Goal: Transaction & Acquisition: Purchase product/service

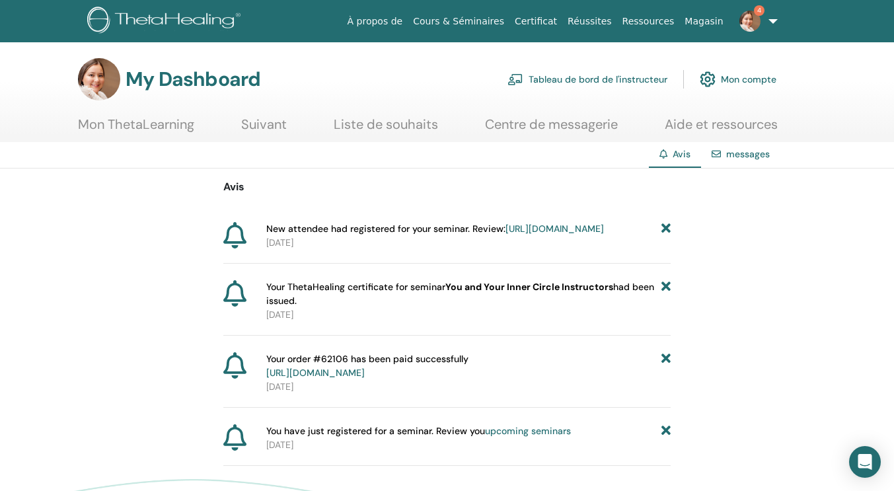
click at [664, 303] on icon at bounding box center [666, 294] width 9 height 28
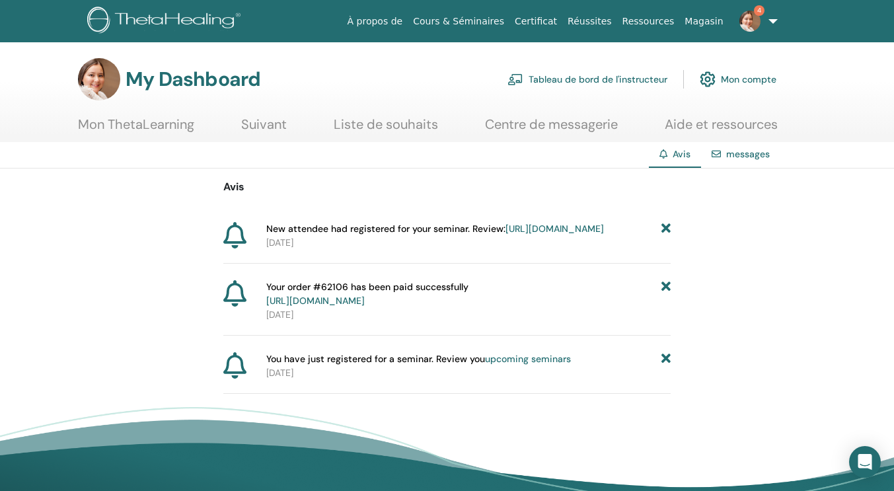
click at [664, 303] on icon at bounding box center [666, 294] width 9 height 28
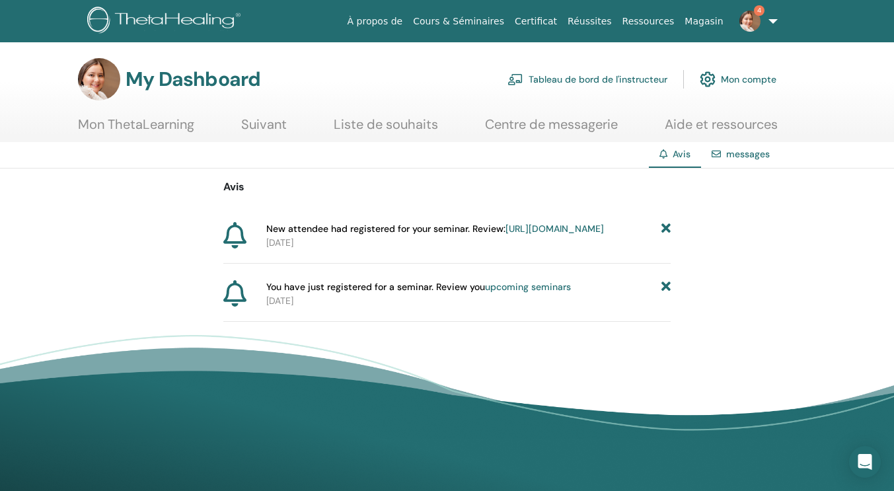
click at [664, 294] on icon at bounding box center [666, 287] width 9 height 14
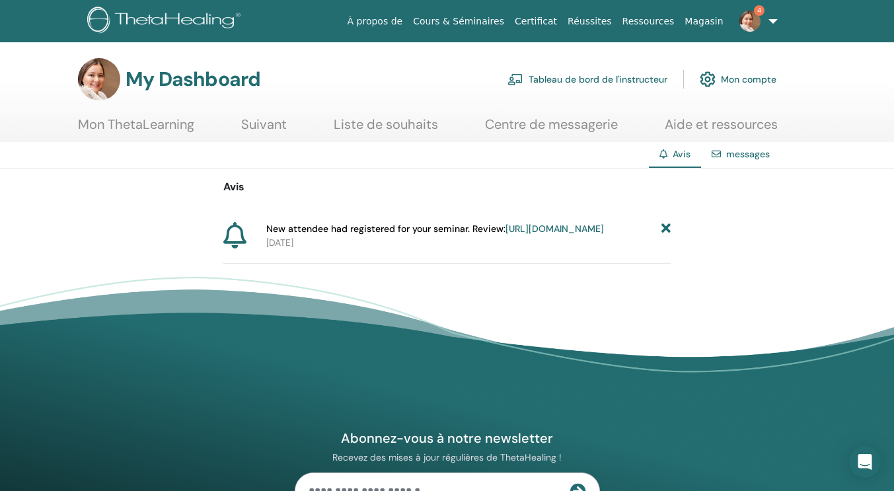
click at [506, 235] on link "https://member.thetahealing.com/instructor/seminar/359588/attendees" at bounding box center [555, 229] width 99 height 12
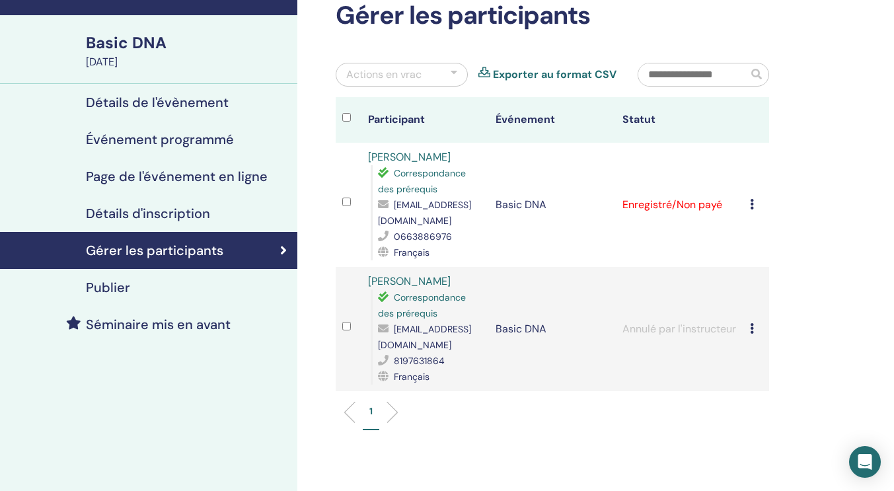
scroll to position [74, 0]
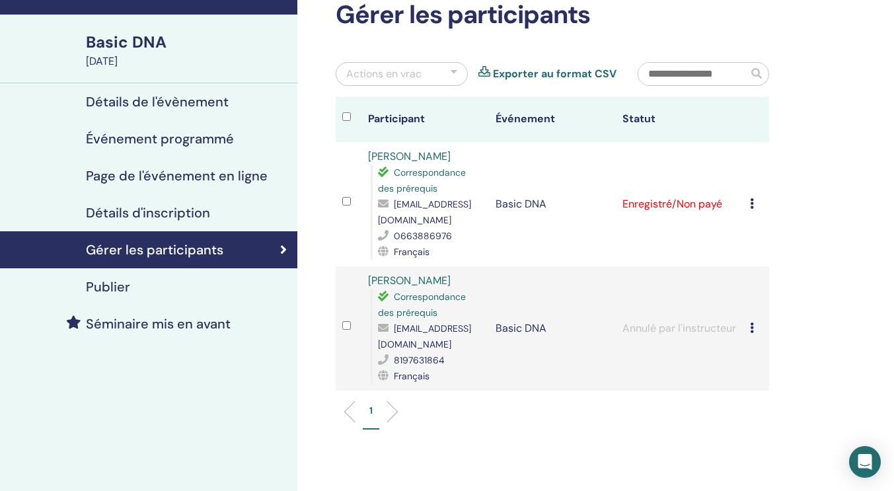
click at [391, 156] on link "[PERSON_NAME]" at bounding box center [409, 156] width 83 height 14
drag, startPoint x: 505, startPoint y: 221, endPoint x: 440, endPoint y: 221, distance: 64.8
click at [440, 221] on tr "Ethoin Amandine Correspondance des prérequis ethoinamandine@gmail.com 066388697…" at bounding box center [553, 204] width 434 height 124
click at [530, 230] on td "Basic DNA" at bounding box center [553, 204] width 128 height 124
drag, startPoint x: 499, startPoint y: 220, endPoint x: 380, endPoint y: 220, distance: 119.0
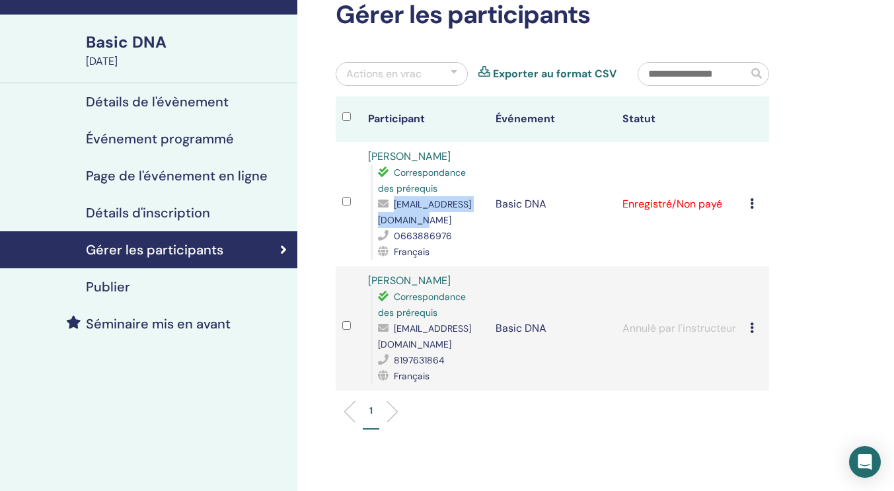
click at [380, 220] on span "[EMAIL_ADDRESS][DOMAIN_NAME]" at bounding box center [424, 212] width 93 height 28
copy span "[EMAIL_ADDRESS][DOMAIN_NAME]"
click at [749, 206] on td "Annuler l'inscription Ne pas certifier automatiquement Marquer comme payé Marqu…" at bounding box center [757, 204] width 26 height 124
click at [749, 203] on td "Annuler l'inscription Ne pas certifier automatiquement Marquer comme payé Marqu…" at bounding box center [757, 204] width 26 height 124
drag, startPoint x: 750, startPoint y: 202, endPoint x: 768, endPoint y: 195, distance: 18.7
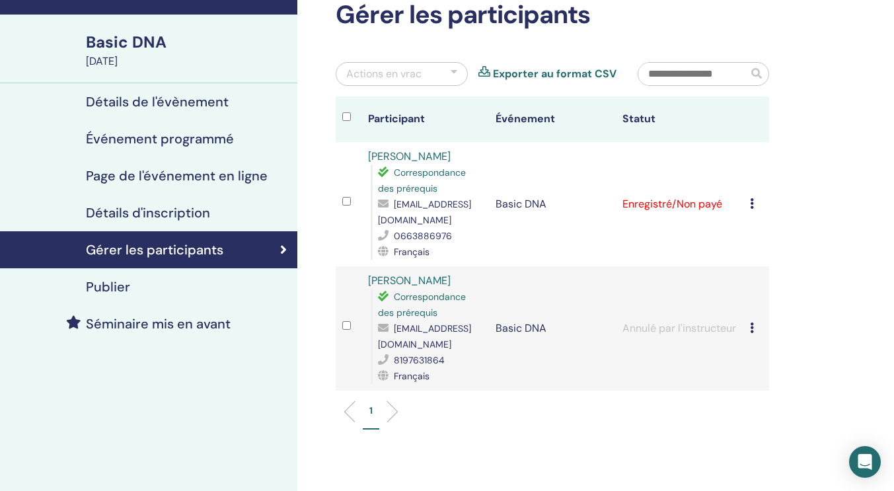
click at [768, 195] on td "Annuler l'inscription Ne pas certifier automatiquement Marquer comme payé Marqu…" at bounding box center [757, 204] width 26 height 124
click at [754, 206] on div "Annuler l'inscription Ne pas certifier automatiquement Marquer comme payé Marqu…" at bounding box center [756, 204] width 13 height 16
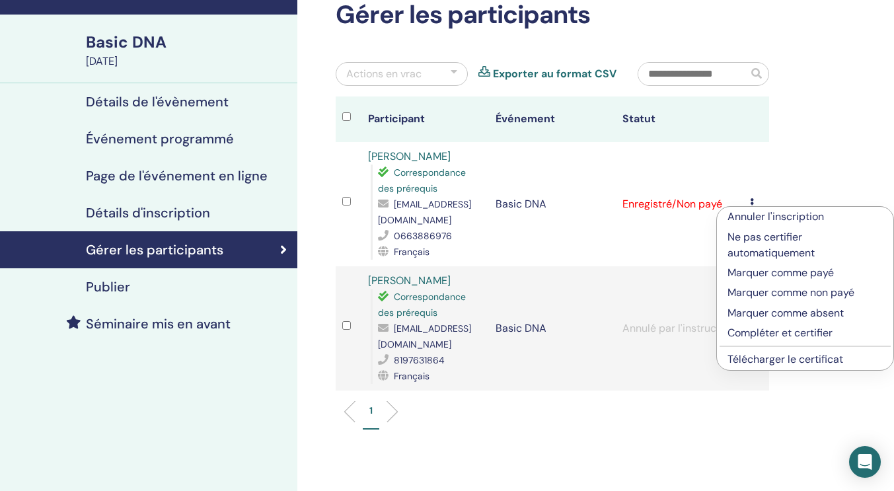
click at [760, 216] on p "Annuler l'inscription" at bounding box center [805, 217] width 155 height 16
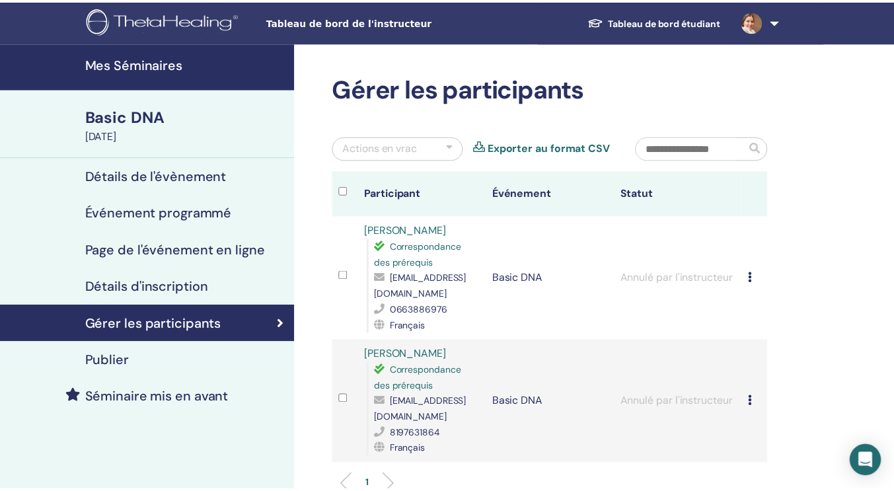
scroll to position [74, 0]
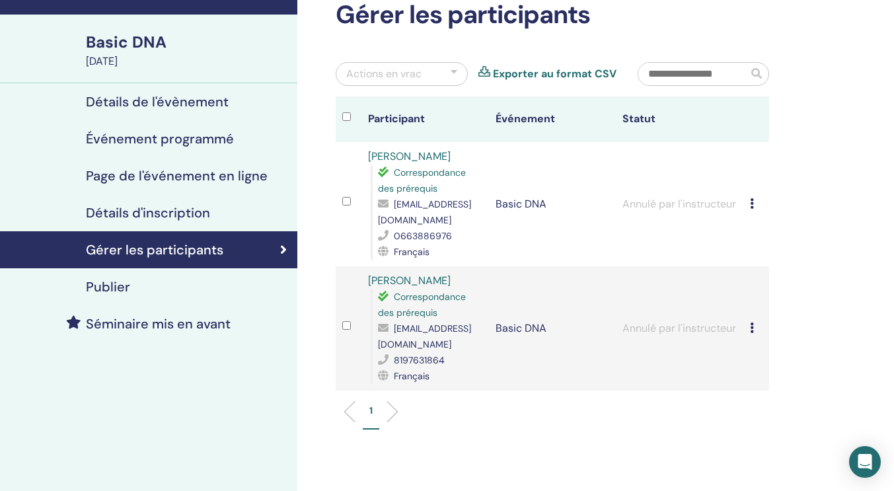
click at [128, 99] on h4 "Détails de l'évènement" at bounding box center [157, 102] width 143 height 16
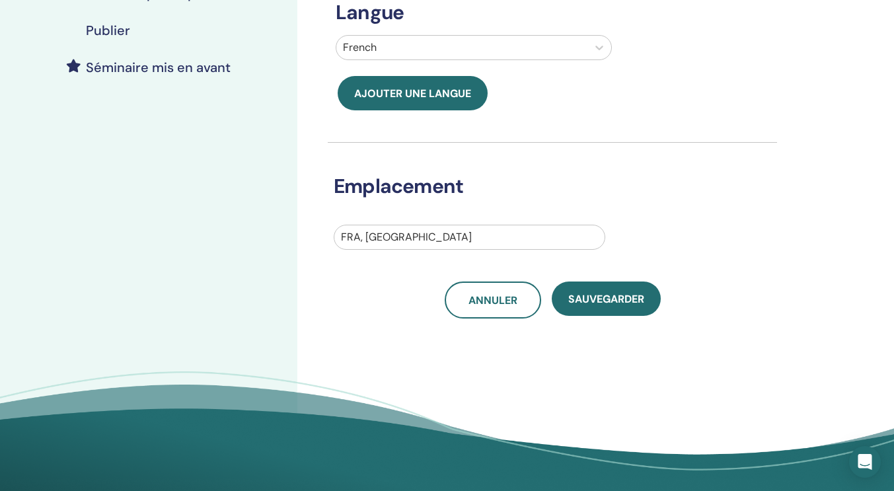
scroll to position [333, 0]
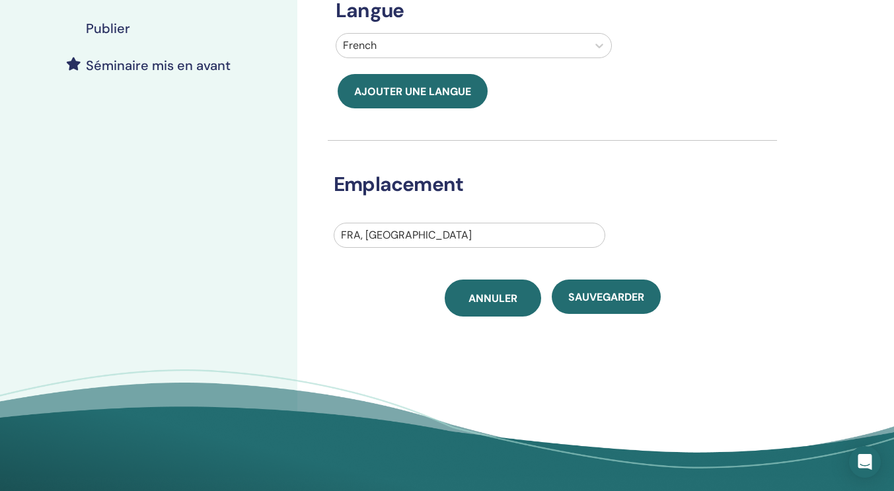
click at [494, 297] on span "Annuler" at bounding box center [493, 299] width 49 height 14
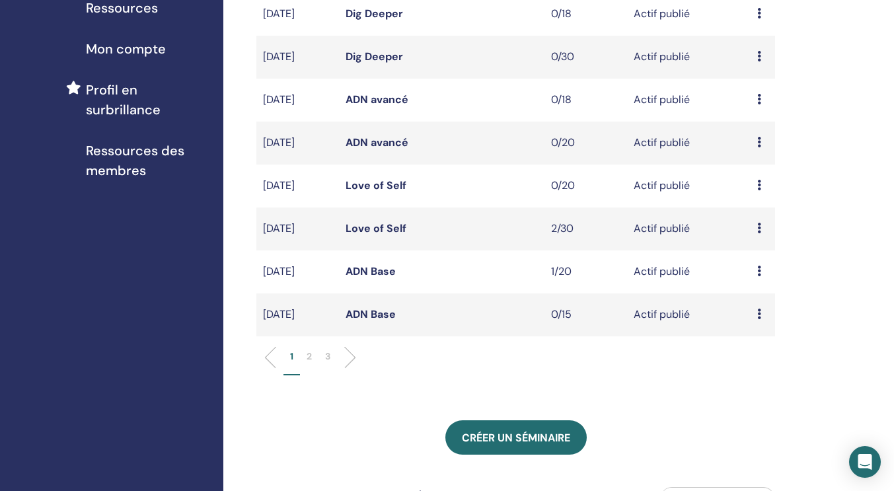
scroll to position [338, 0]
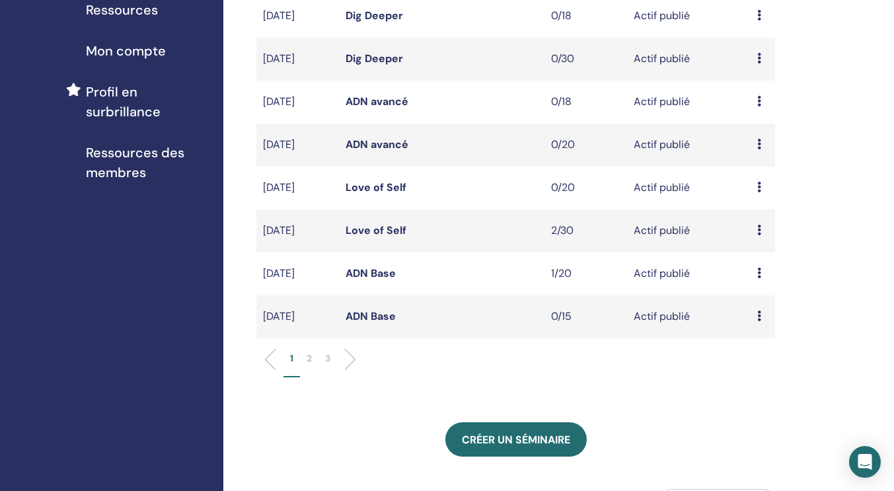
click at [307, 366] on p "2" at bounding box center [309, 359] width 5 height 14
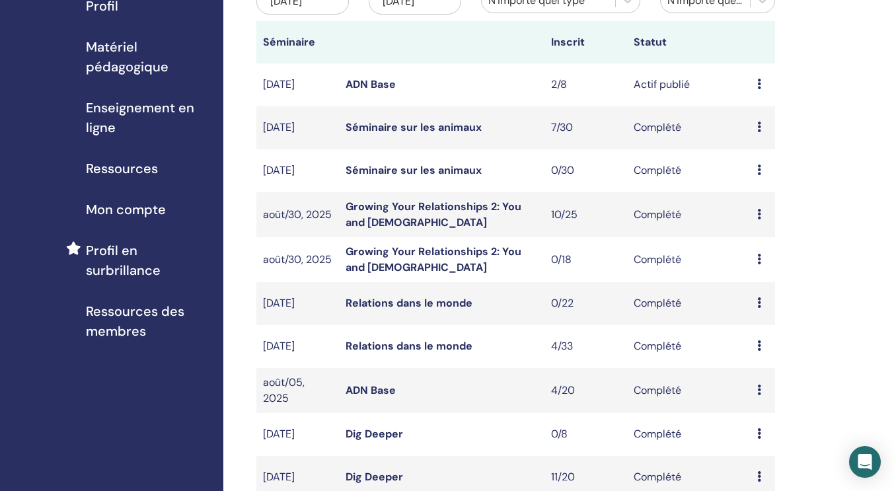
scroll to position [184, 0]
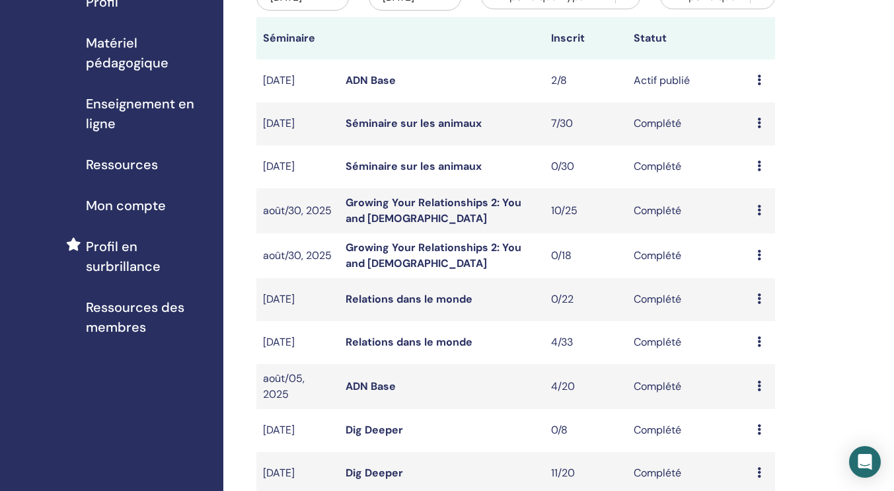
click at [758, 85] on icon at bounding box center [760, 80] width 4 height 11
click at [740, 164] on p "Annuler" at bounding box center [765, 161] width 59 height 16
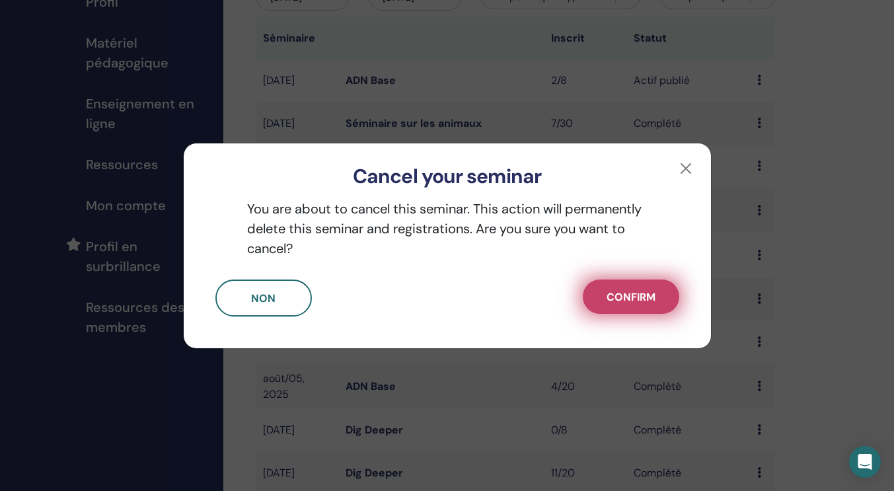
click at [640, 299] on span "Confirm" at bounding box center [631, 297] width 49 height 14
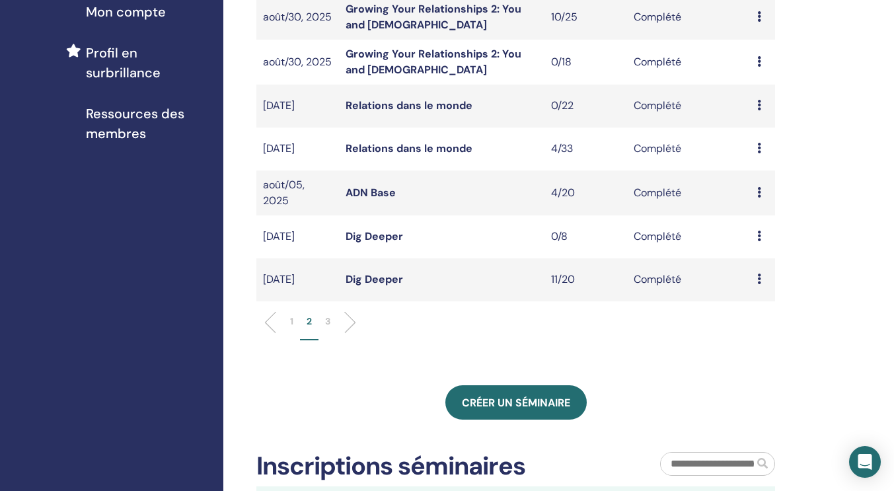
scroll to position [383, 0]
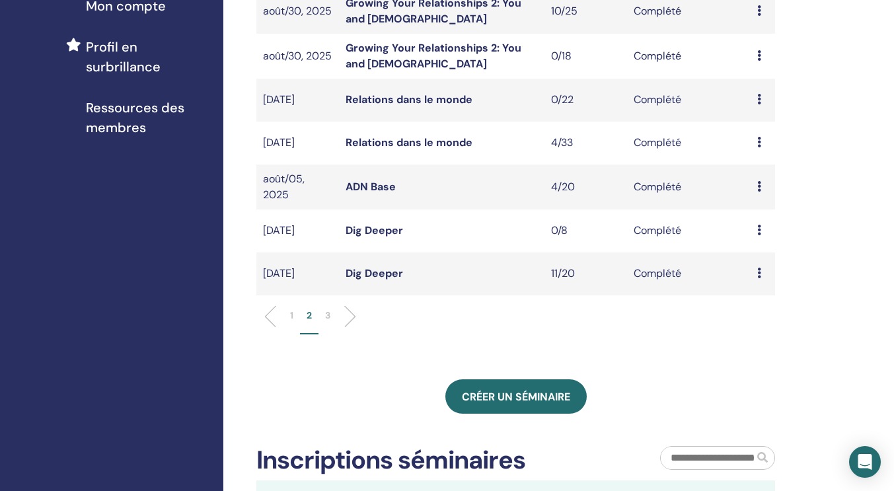
click at [294, 328] on li "1" at bounding box center [292, 322] width 17 height 26
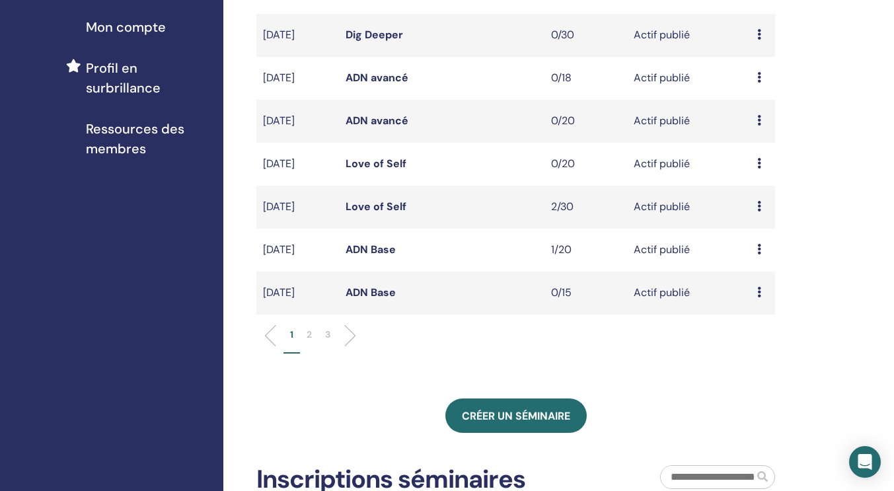
scroll to position [362, 0]
click at [328, 342] on p "3" at bounding box center [327, 335] width 5 height 14
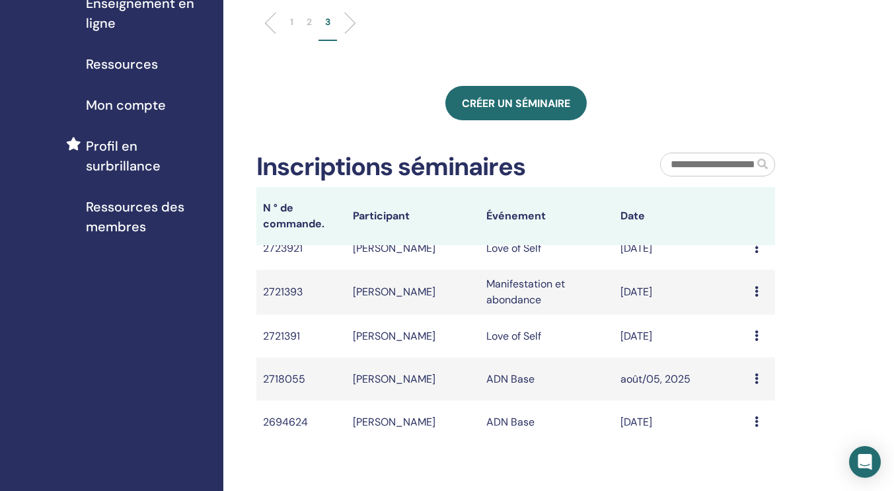
scroll to position [287, 0]
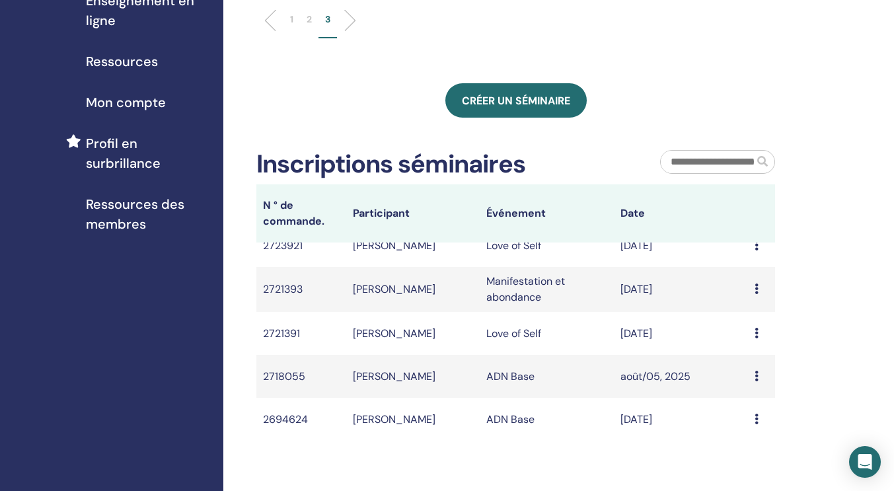
click at [830, 88] on div "Mes Séminaires Vous pouvez personnaliser le filtre pour explorer les séminaires…" at bounding box center [558, 190] width 671 height 871
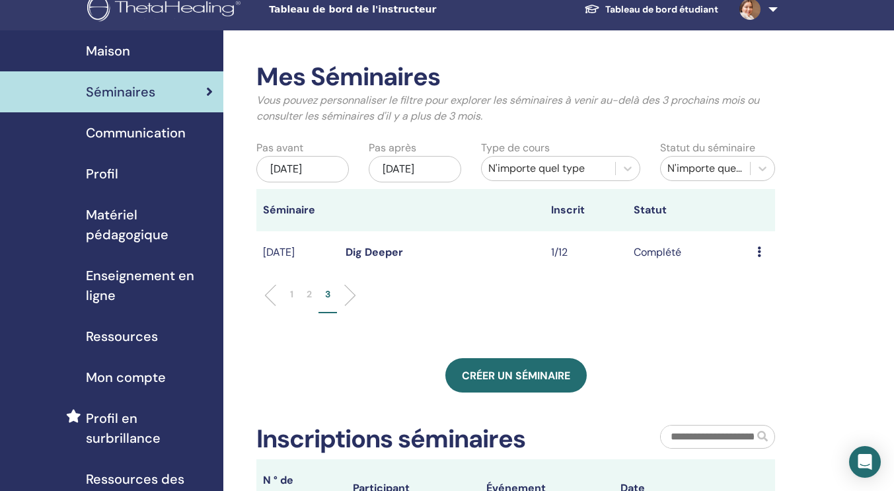
scroll to position [13, 0]
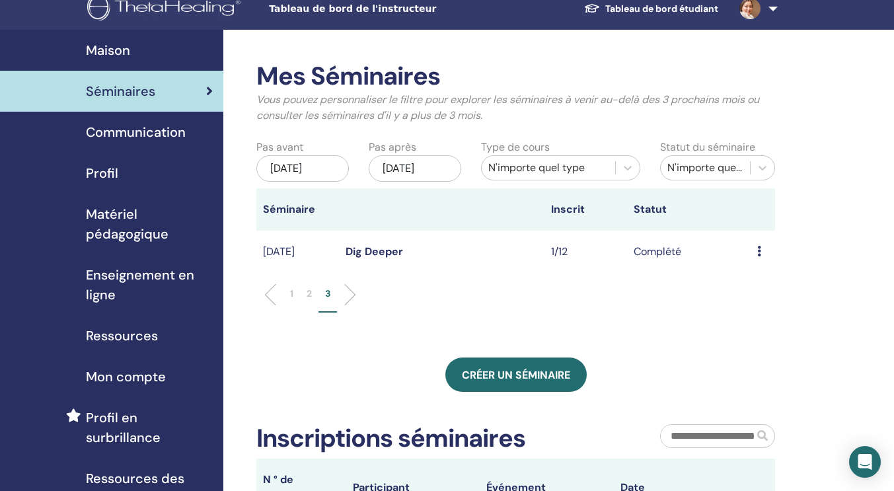
click at [110, 281] on span "Enseignement en ligne" at bounding box center [149, 285] width 127 height 40
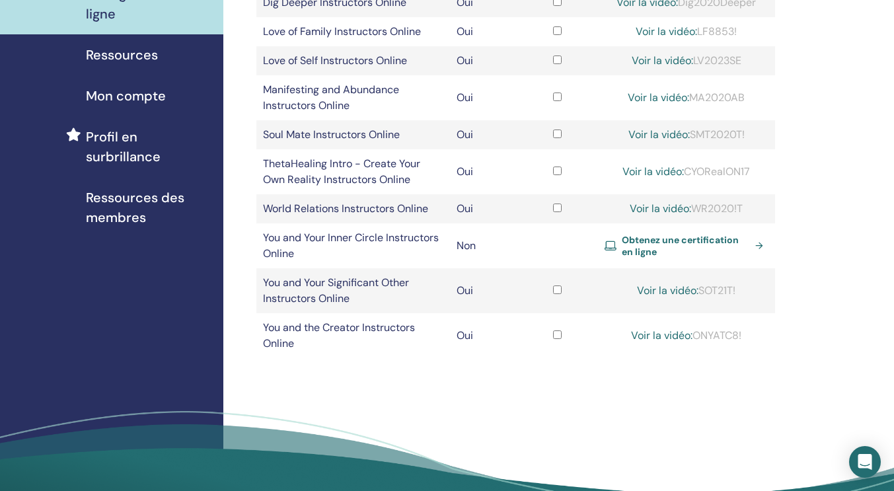
scroll to position [326, 0]
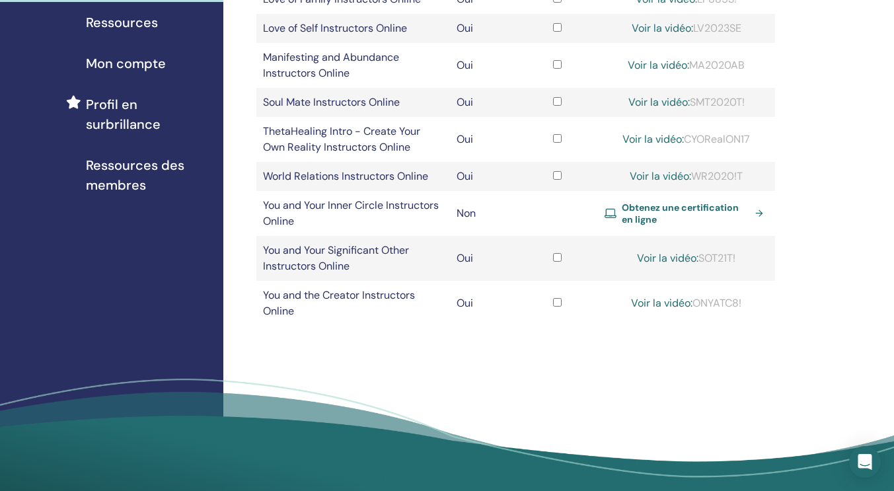
click at [690, 206] on span "Obtenez une certification en ligne" at bounding box center [686, 214] width 129 height 24
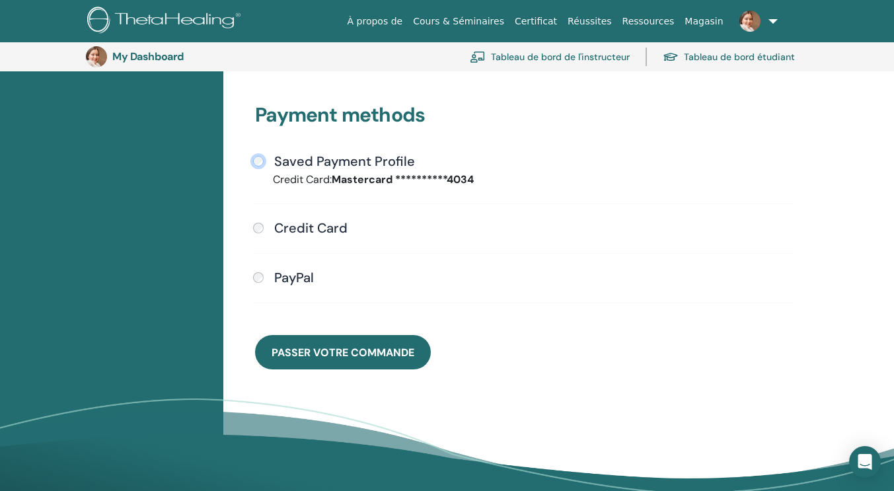
scroll to position [364, 0]
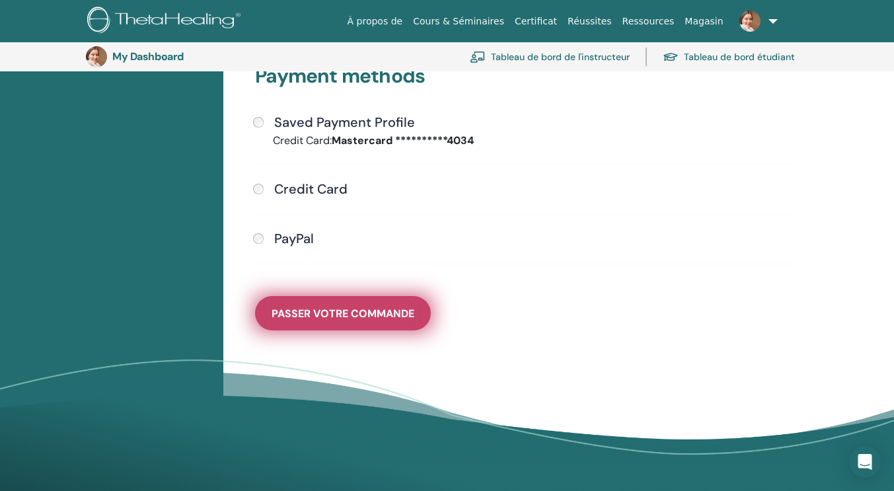
click at [377, 307] on span "Passer votre commande" at bounding box center [343, 314] width 143 height 14
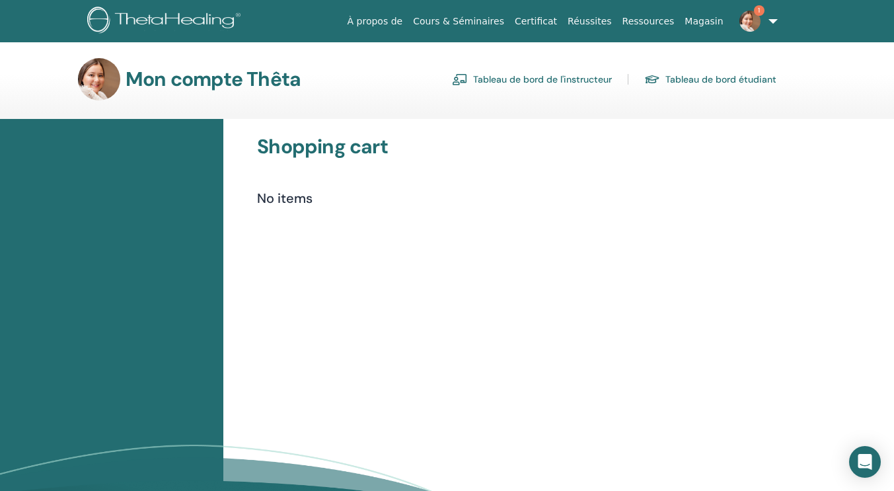
click at [750, 19] on img at bounding box center [750, 21] width 21 height 21
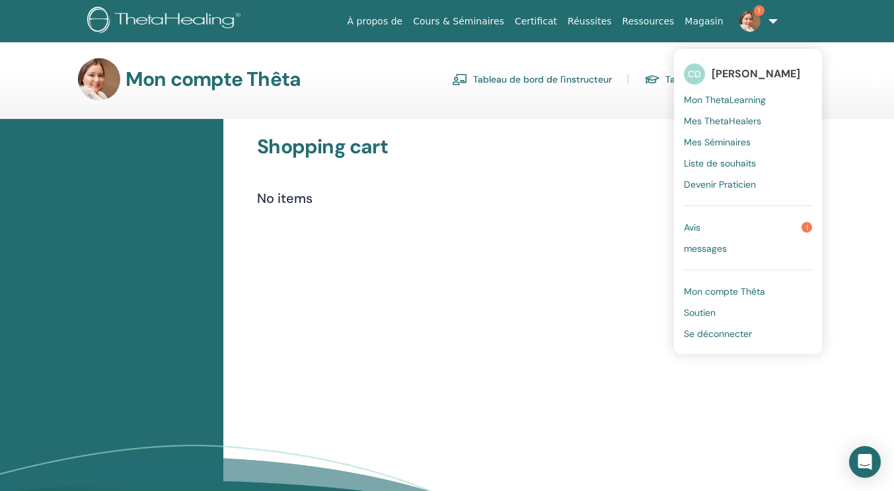
click at [697, 224] on span "Avis" at bounding box center [692, 227] width 17 height 12
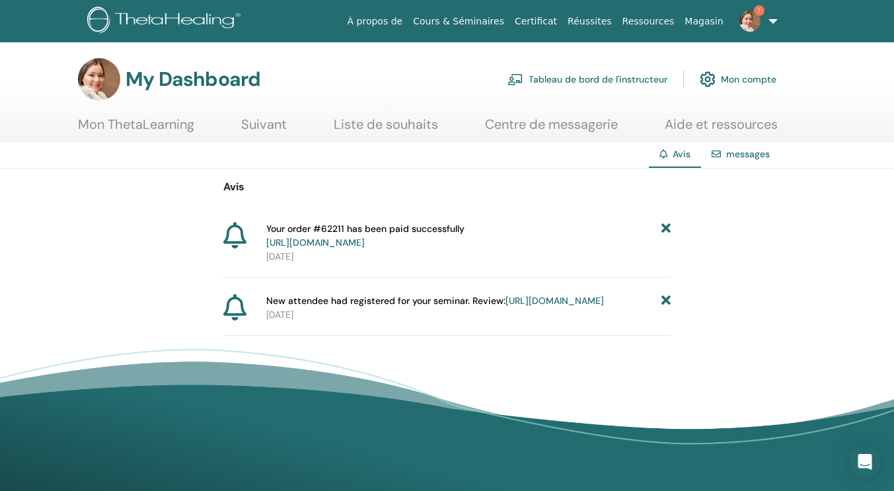
click at [664, 230] on icon at bounding box center [666, 236] width 9 height 28
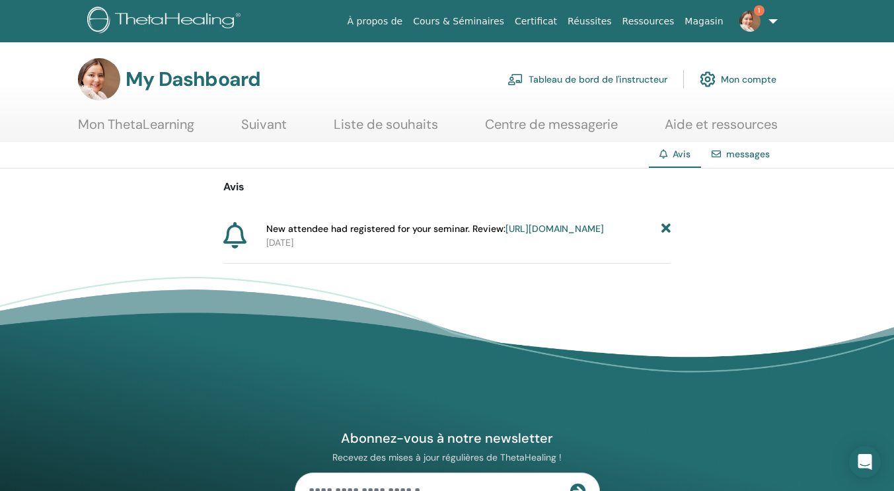
click at [664, 230] on icon at bounding box center [666, 229] width 9 height 14
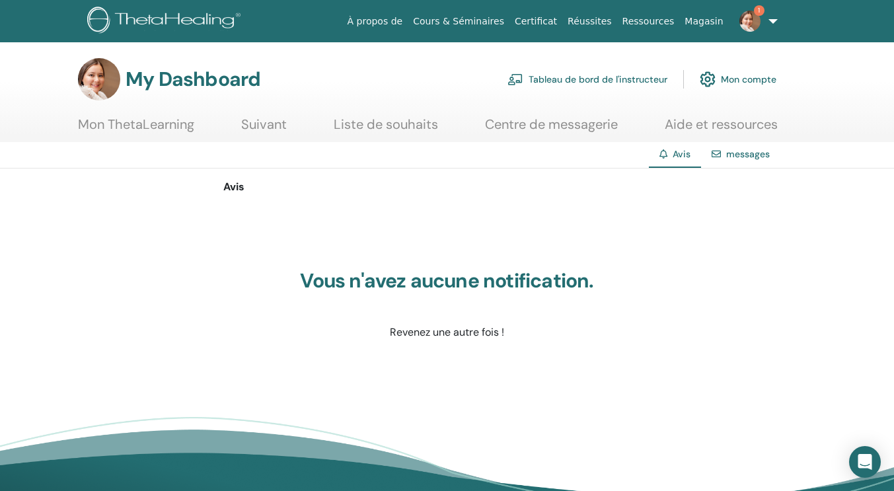
click at [619, 77] on link "Tableau de bord de l'instructeur" at bounding box center [588, 79] width 160 height 29
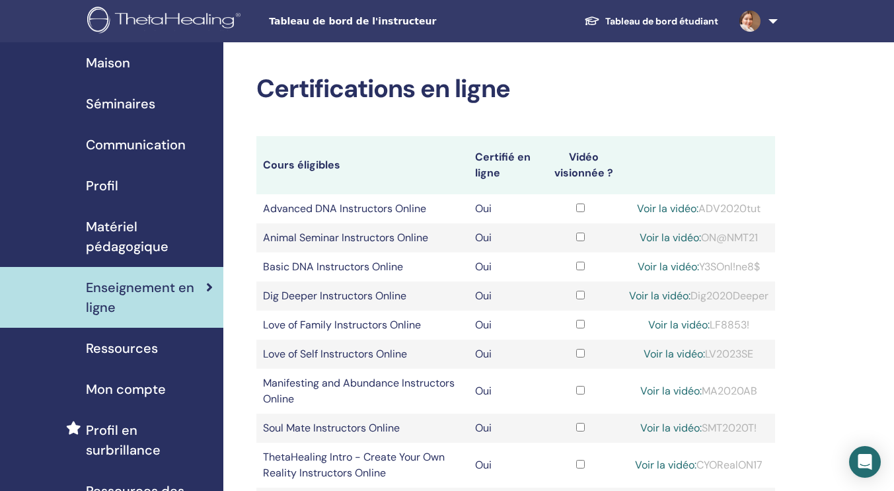
click at [108, 102] on span "Séminaires" at bounding box center [120, 104] width 69 height 20
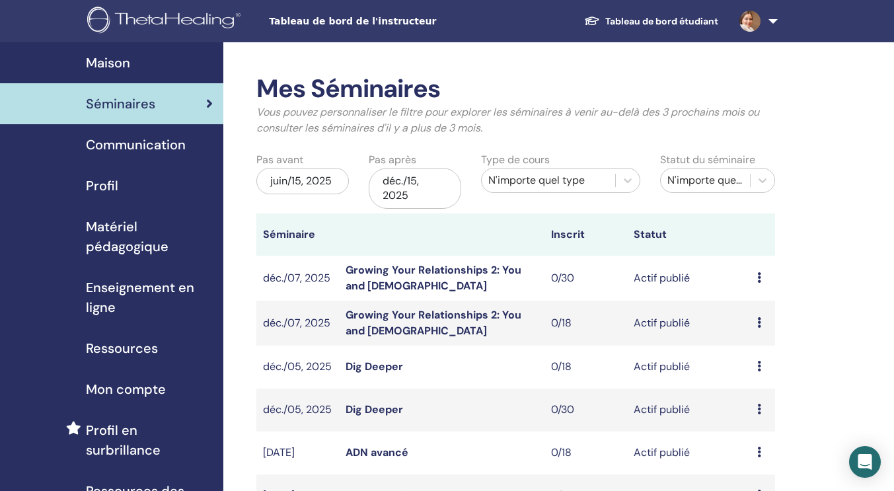
click at [416, 192] on div "déc./15, 2025" at bounding box center [415, 188] width 93 height 41
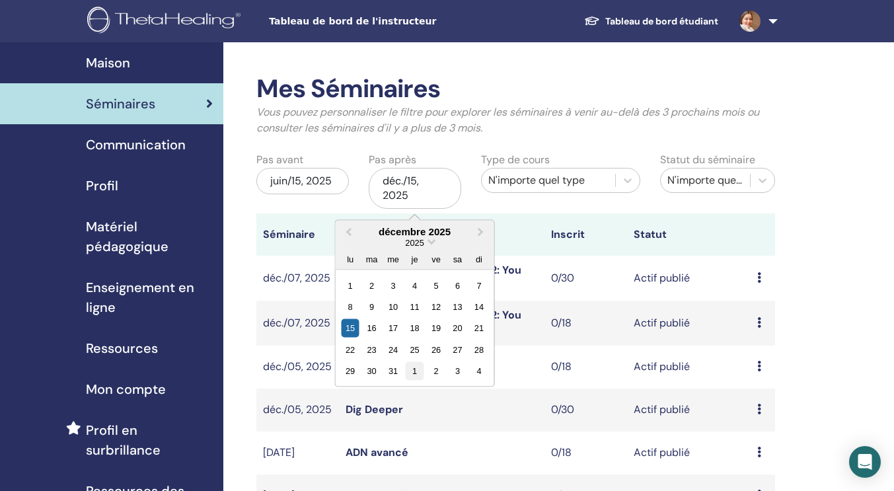
click at [417, 368] on div "1" at bounding box center [415, 371] width 18 height 18
